Goal: Information Seeking & Learning: Compare options

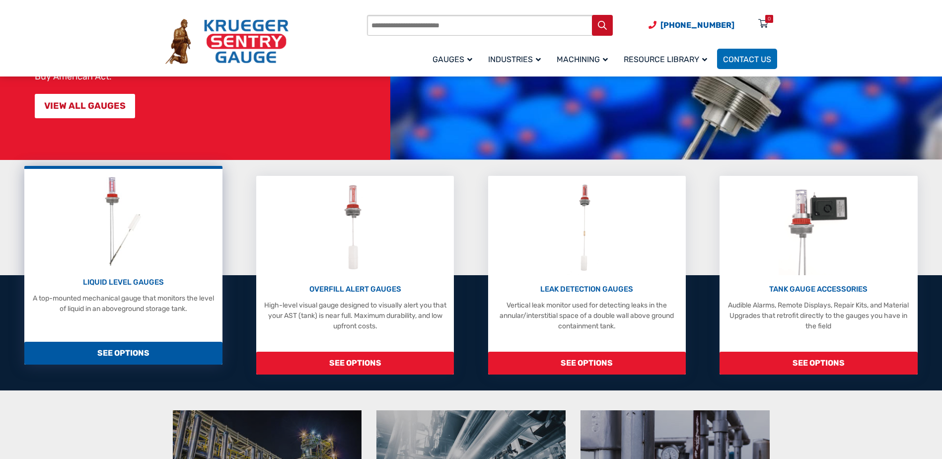
click at [135, 285] on p "LIQUID LEVEL GAUGES" at bounding box center [123, 282] width 188 height 11
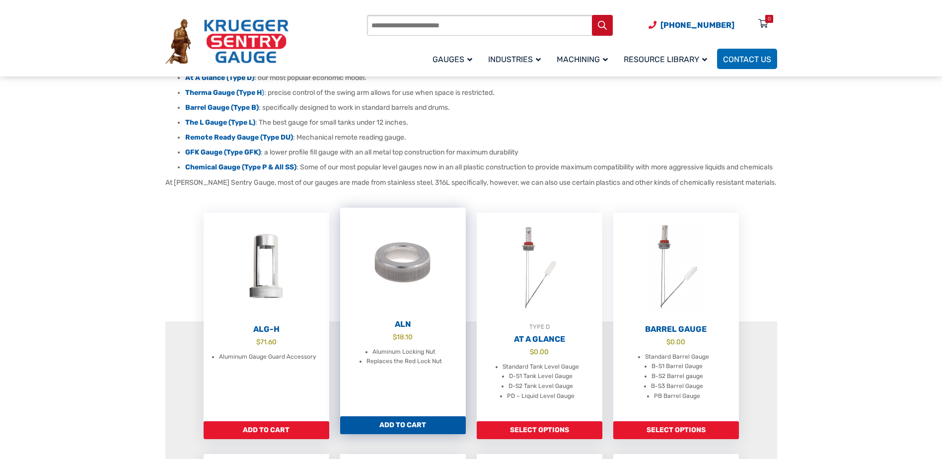
scroll to position [149, 0]
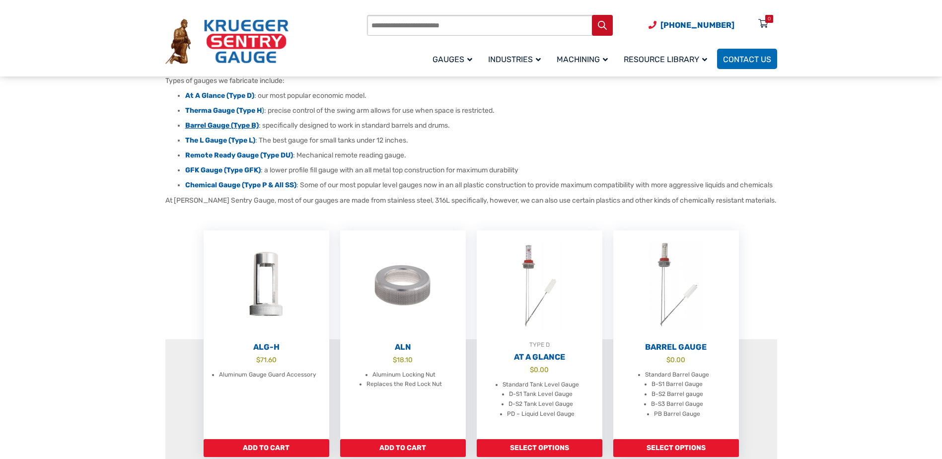
click at [234, 127] on strong "Barrel Gauge (Type B)" at bounding box center [222, 125] width 74 height 8
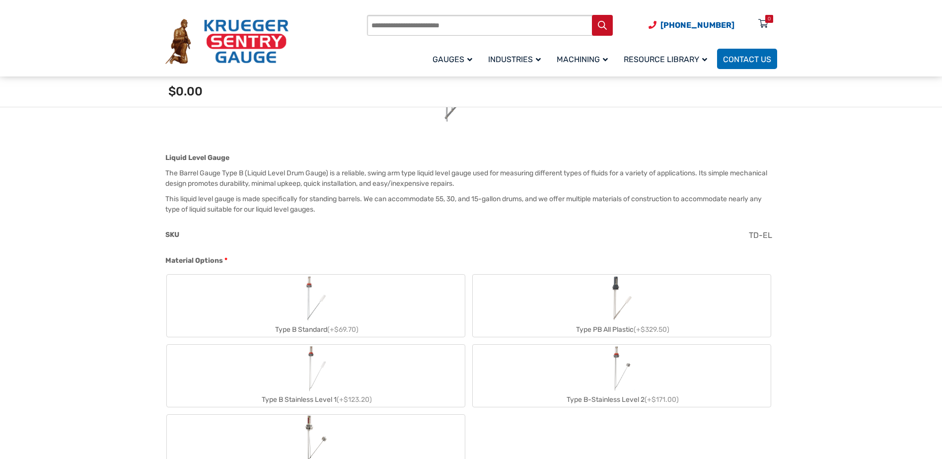
scroll to position [348, 0]
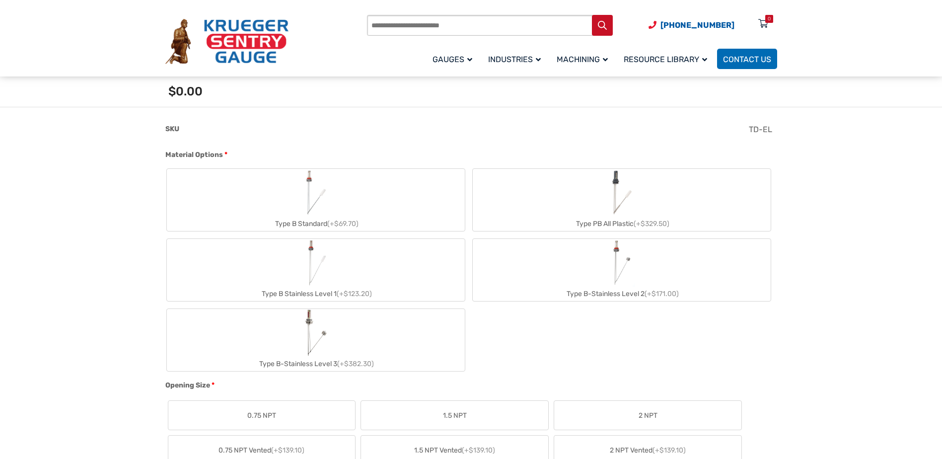
click at [314, 215] on img "Type B Standard" at bounding box center [316, 193] width 28 height 48
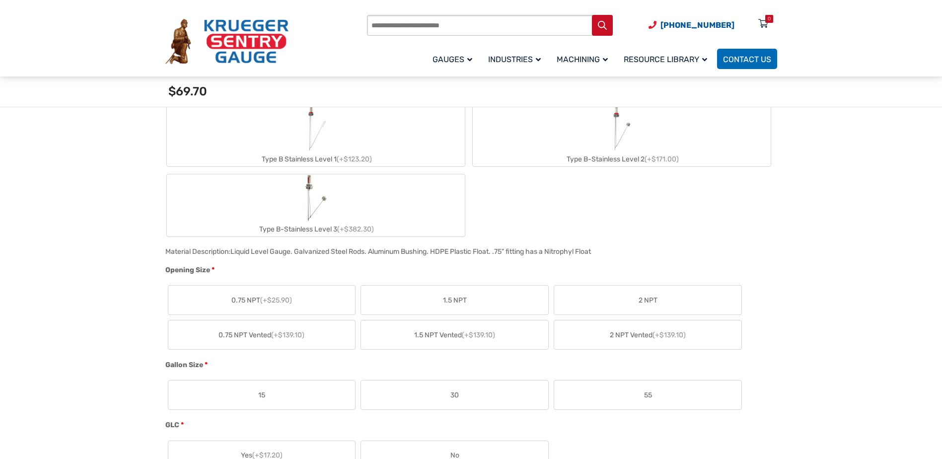
scroll to position [497, 0]
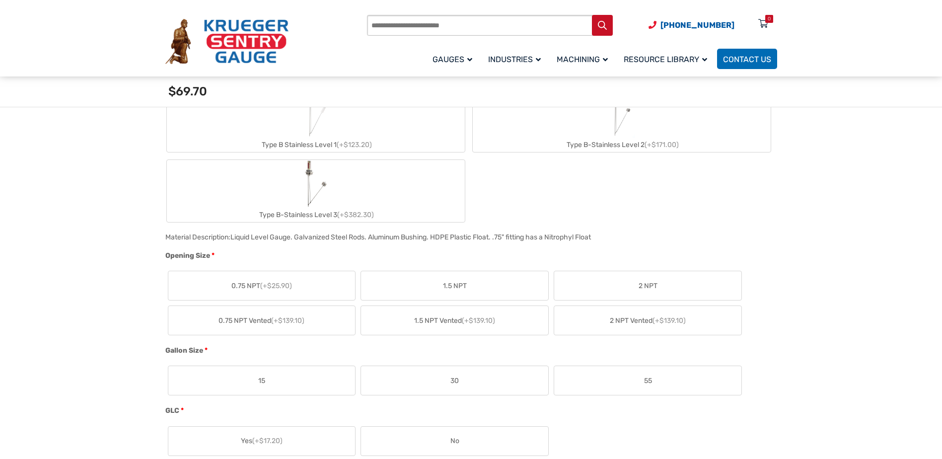
click at [627, 295] on label "2 NPT" at bounding box center [647, 285] width 187 height 29
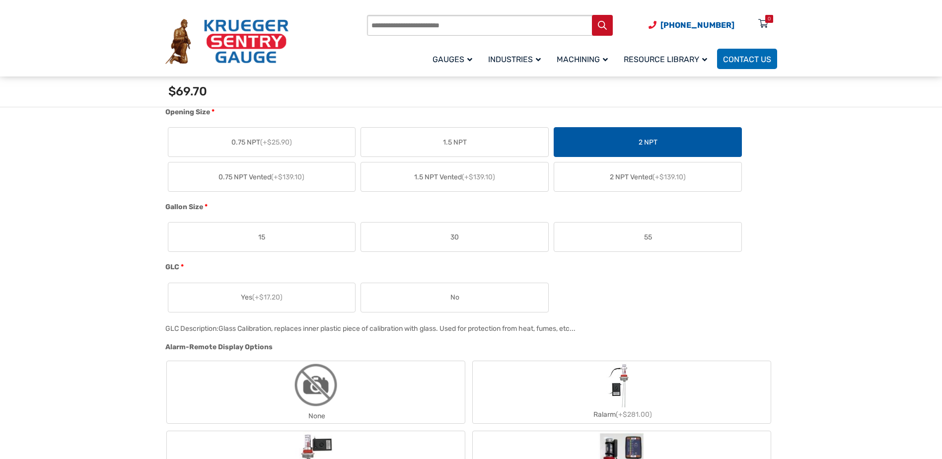
scroll to position [646, 0]
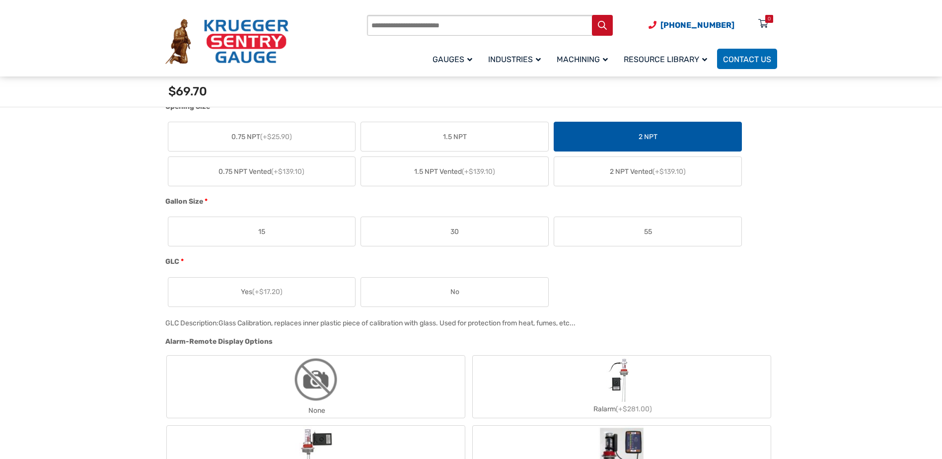
click at [635, 227] on label "55" at bounding box center [647, 231] width 187 height 29
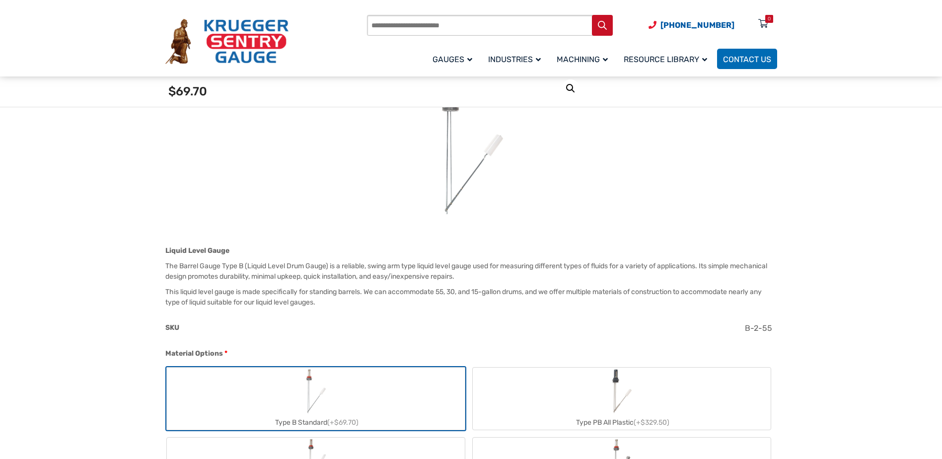
scroll to position [0, 0]
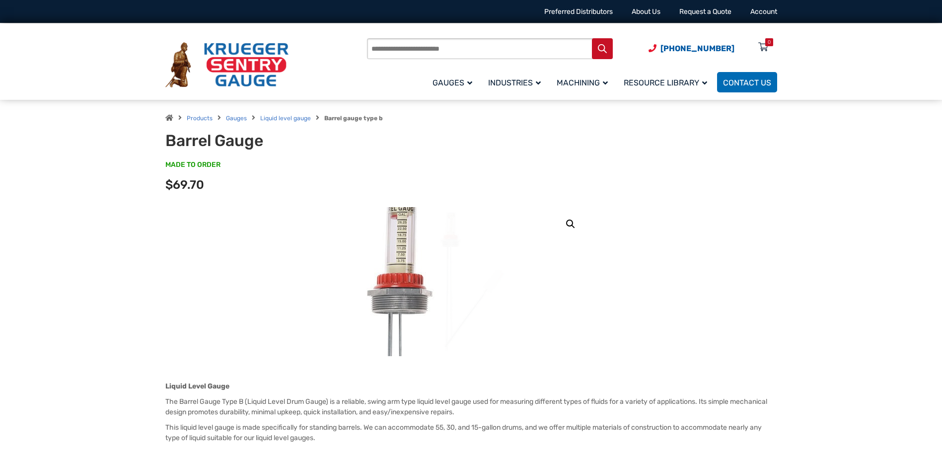
click at [482, 219] on img at bounding box center [468, 430] width 298 height 499
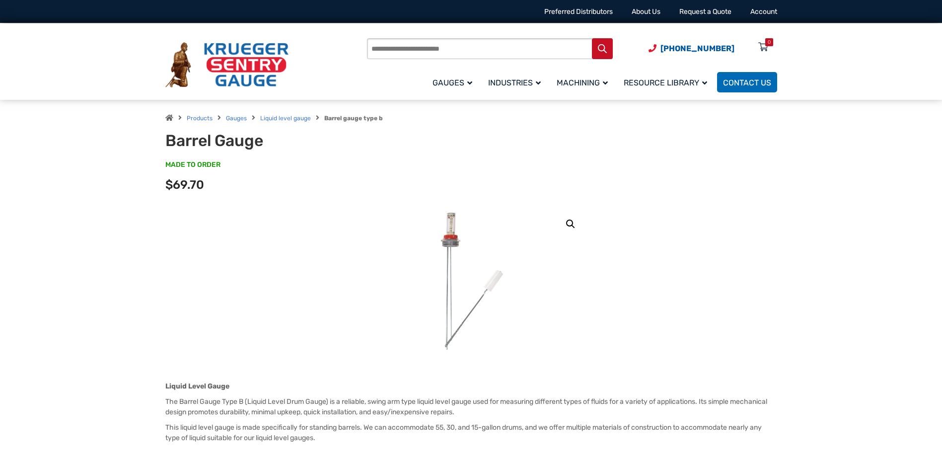
click at [570, 221] on link "🔍" at bounding box center [571, 224] width 18 height 18
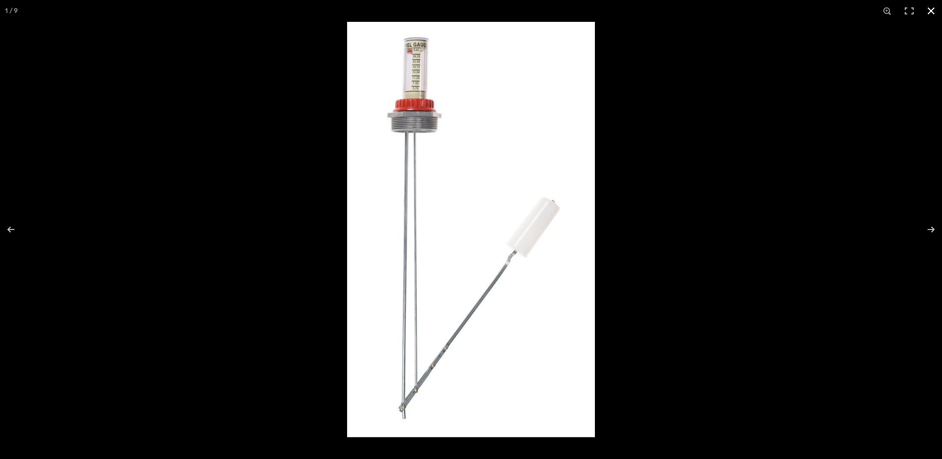
click at [934, 9] on button "Close (Esc)" at bounding box center [931, 11] width 22 height 22
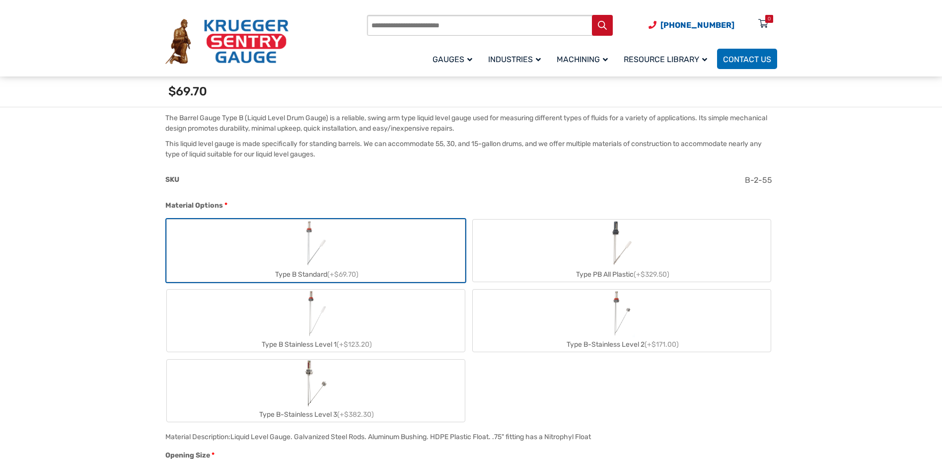
scroll to position [298, 0]
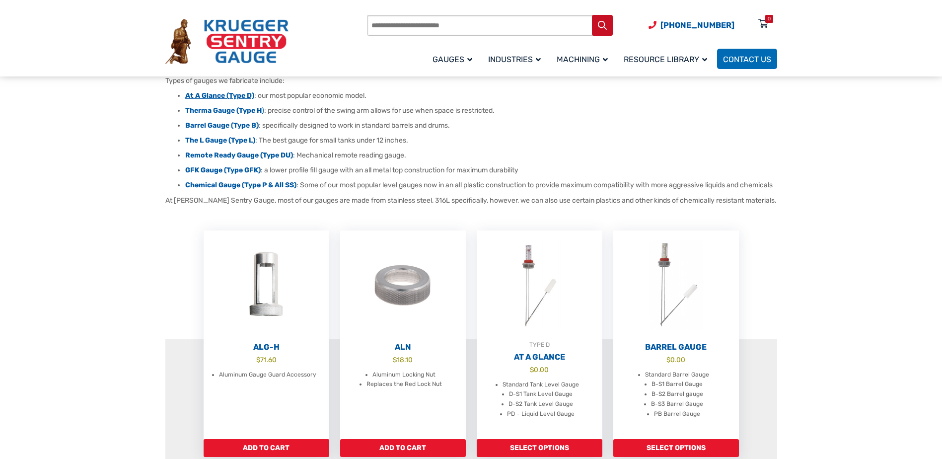
click at [238, 94] on strong "At A Glance (Type D)" at bounding box center [219, 95] width 69 height 8
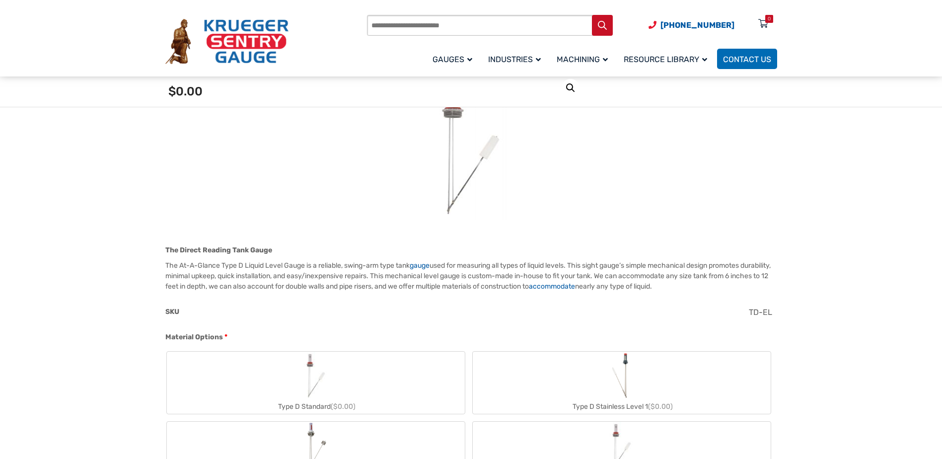
scroll to position [149, 0]
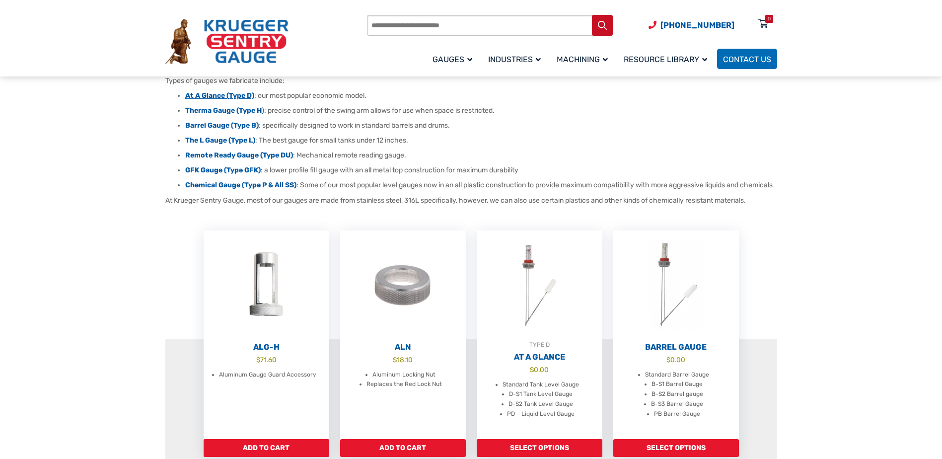
click at [234, 92] on strong "At A Glance (Type D)" at bounding box center [219, 95] width 69 height 8
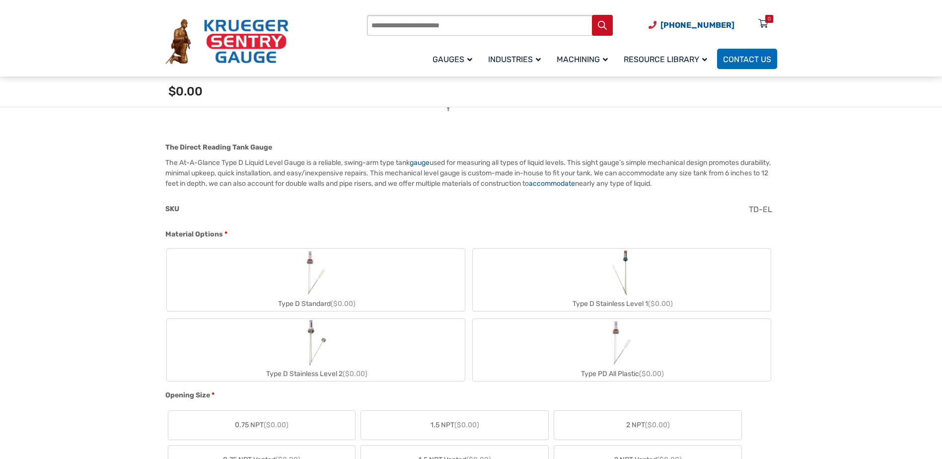
scroll to position [248, 0]
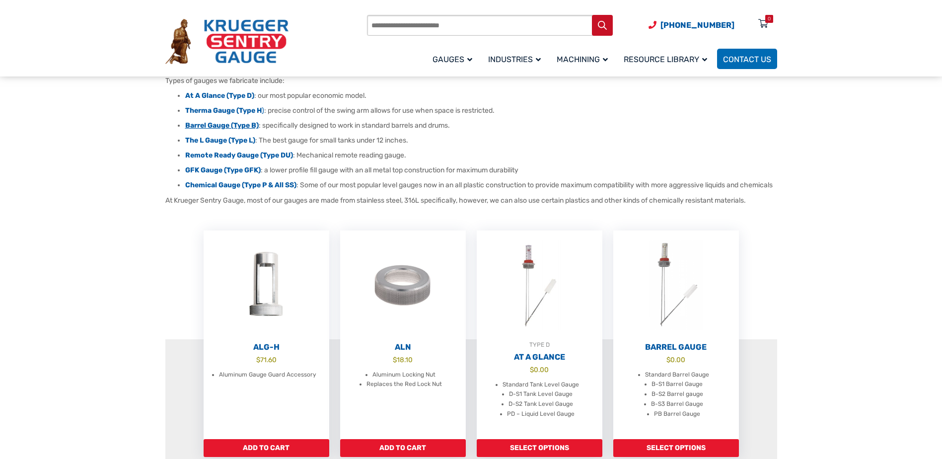
click at [236, 125] on strong "Barrel Gauge (Type B)" at bounding box center [222, 125] width 74 height 8
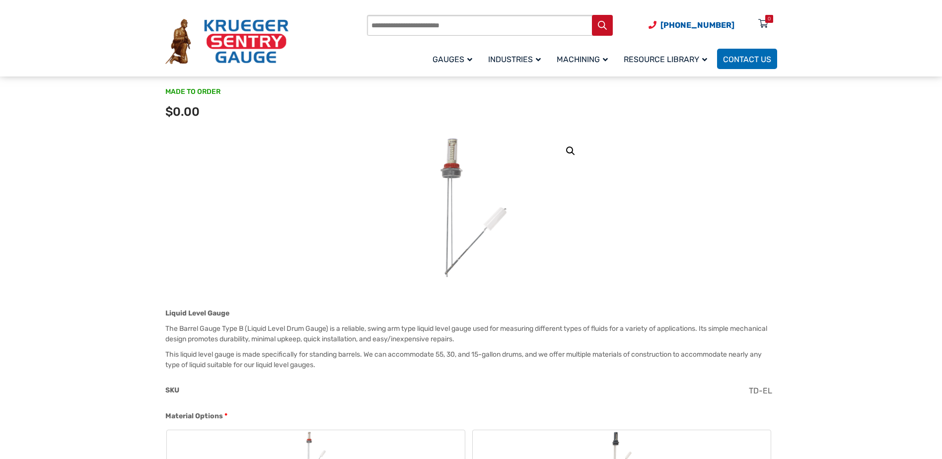
scroll to position [50, 0]
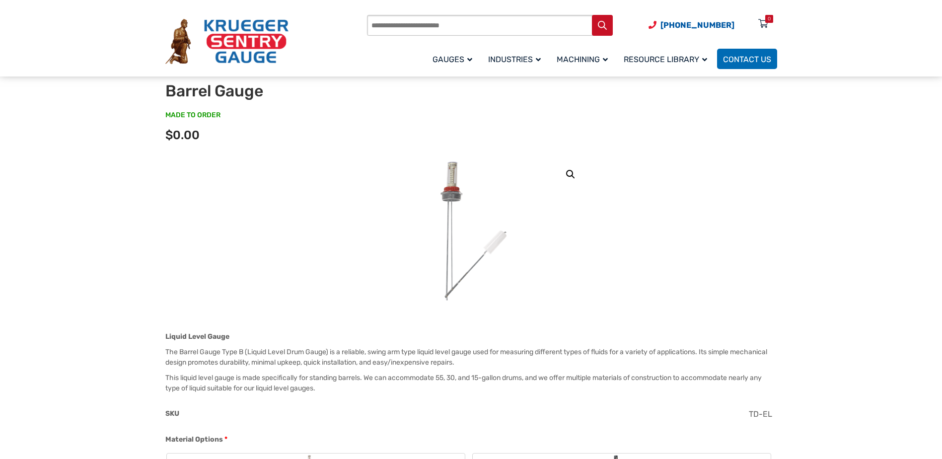
click at [573, 177] on link "🔍" at bounding box center [571, 174] width 18 height 18
